Goal: Task Accomplishment & Management: Manage account settings

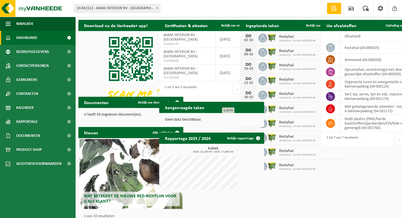
click at [282, 36] on span "Restafval" at bounding box center [297, 37] width 37 height 4
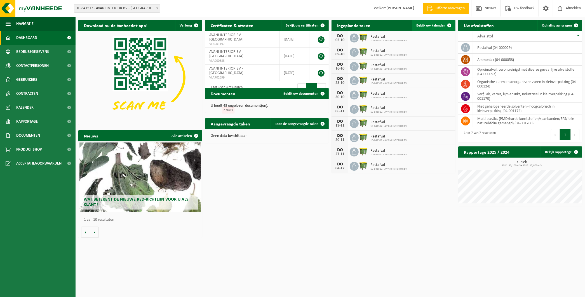
click at [401, 25] on span "Bekijk uw kalender" at bounding box center [430, 26] width 29 height 4
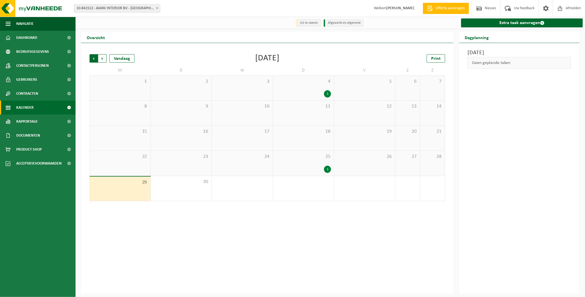
click at [101, 58] on span "Volgende" at bounding box center [102, 58] width 8 height 8
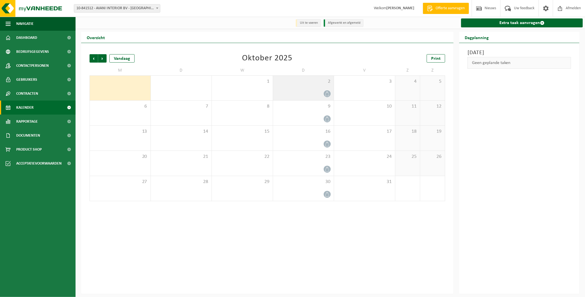
click at [326, 93] on icon at bounding box center [327, 93] width 5 height 5
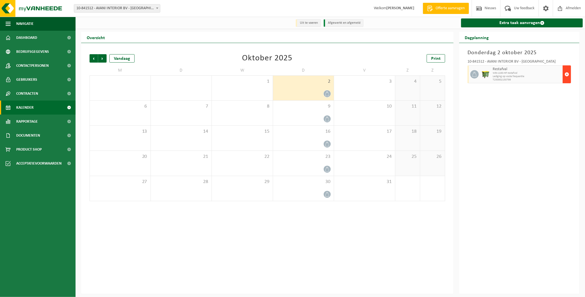
click at [566, 74] on span "button" at bounding box center [566, 74] width 4 height 11
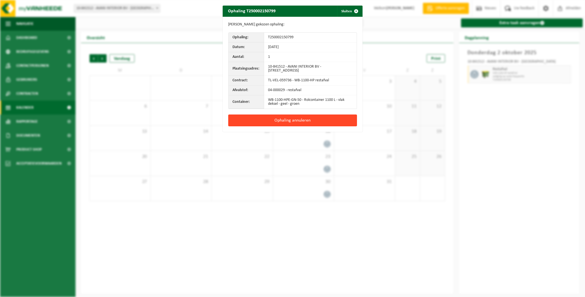
click at [286, 119] on button "Ophaling annuleren" at bounding box center [292, 121] width 129 height 12
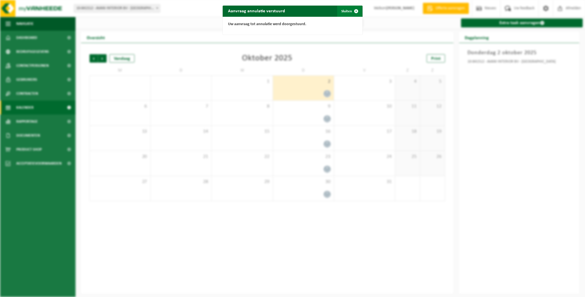
click at [343, 11] on button "Sluiten" at bounding box center [349, 11] width 25 height 11
